Goal: Task Accomplishment & Management: Manage account settings

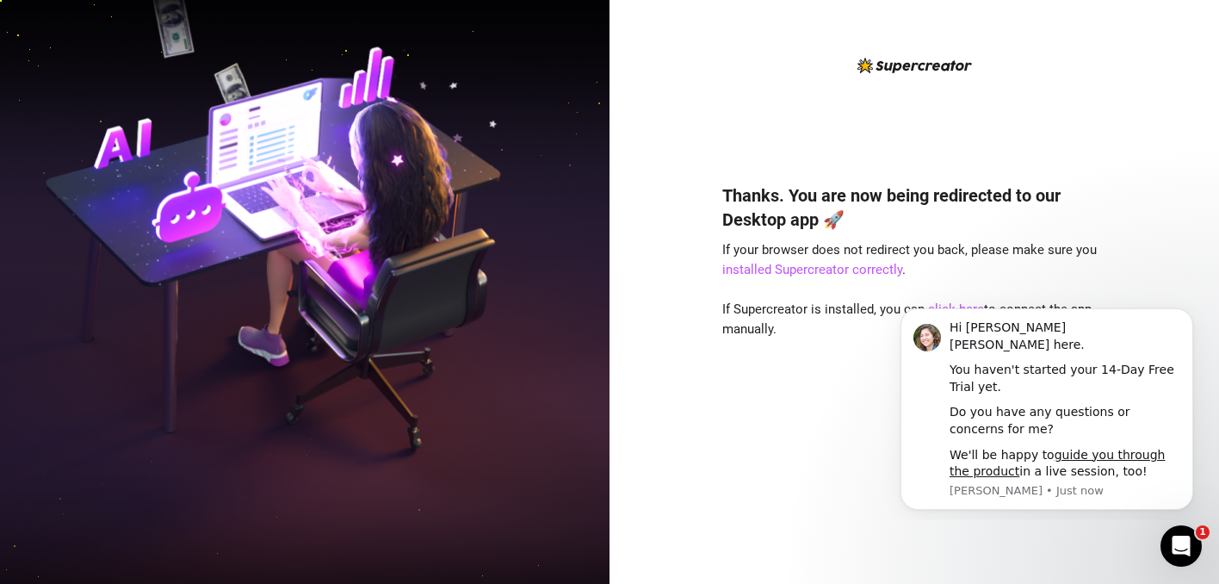
click at [1036, 127] on div "Thanks. You are now being redirected to our Desktop app 🚀 If your browser does …" at bounding box center [914, 305] width 384 height 501
click at [848, 272] on link "installed Supercreator correctly" at bounding box center [812, 269] width 180 height 15
click at [880, 405] on div "Thanks. You are now being redirected to our Desktop app 🚀 If your browser does …" at bounding box center [914, 358] width 384 height 396
click at [1188, 321] on button "Dismiss notification" at bounding box center [1188, 313] width 22 height 22
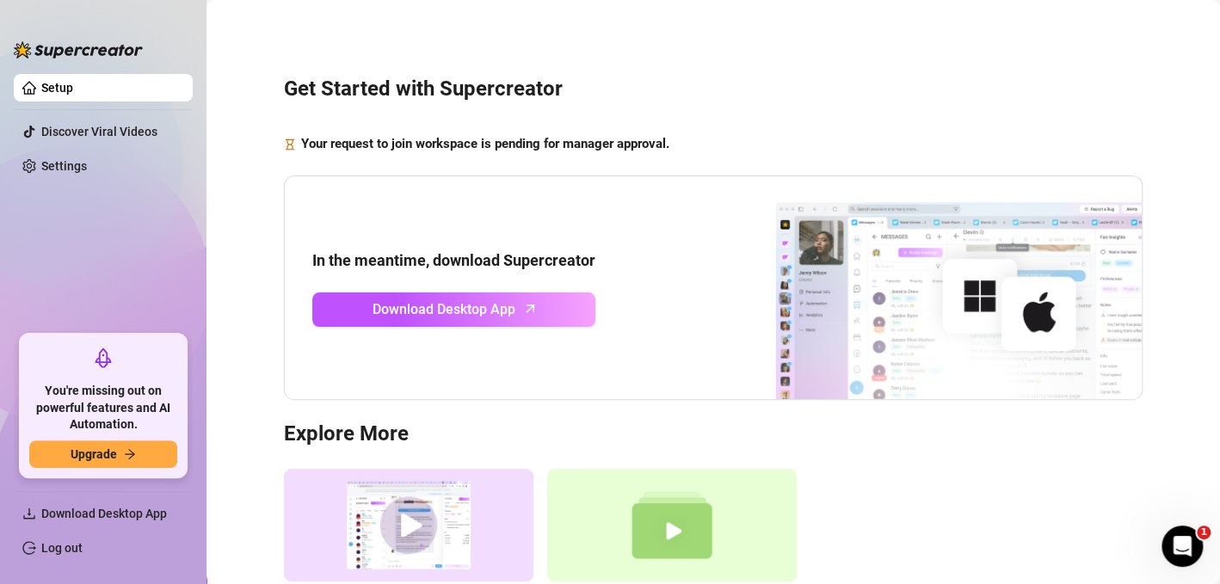
click at [51, 554] on link "Log out" at bounding box center [61, 548] width 41 height 14
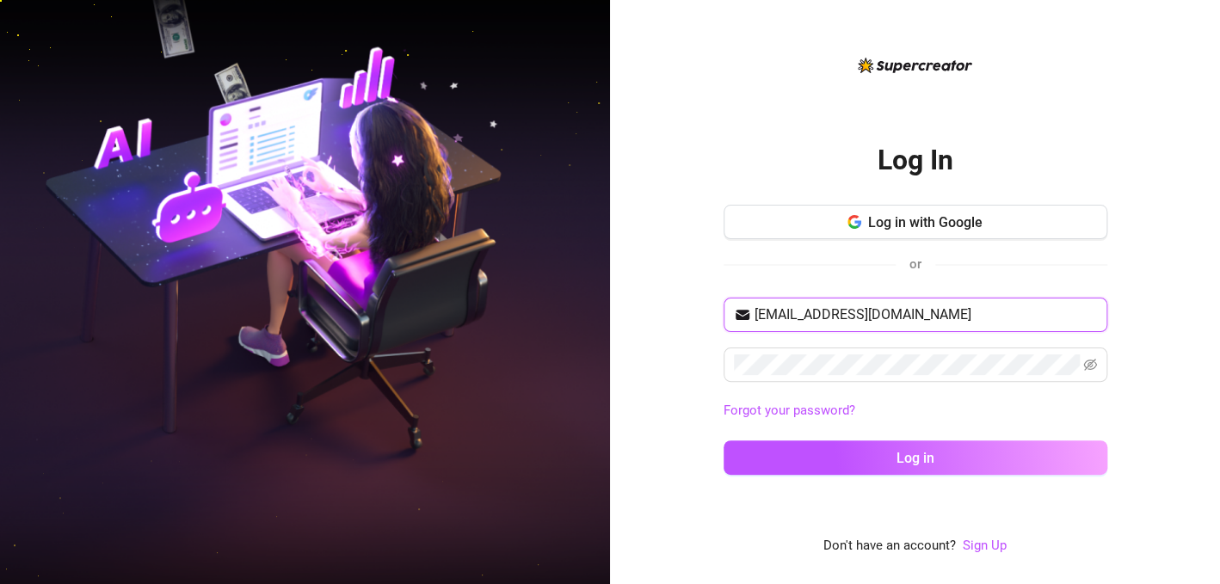
click at [979, 311] on input "gfederis02@gmail.com" at bounding box center [926, 315] width 343 height 21
type input "kristinej6543@gmail.com"
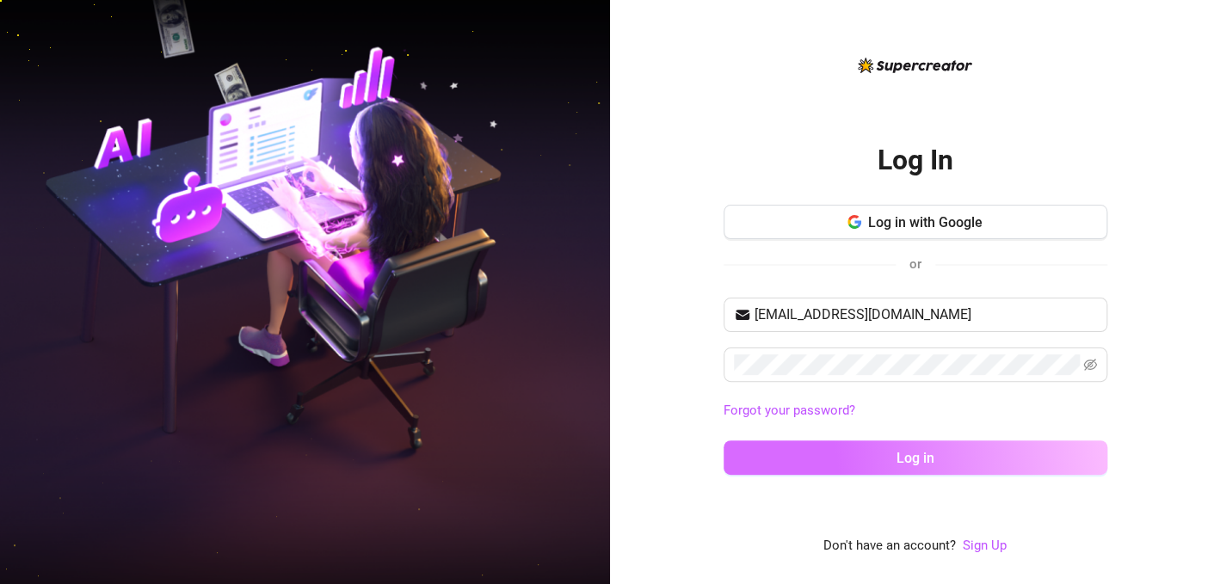
click at [922, 460] on span "Log in" at bounding box center [916, 458] width 38 height 16
